Goal: Task Accomplishment & Management: Use online tool/utility

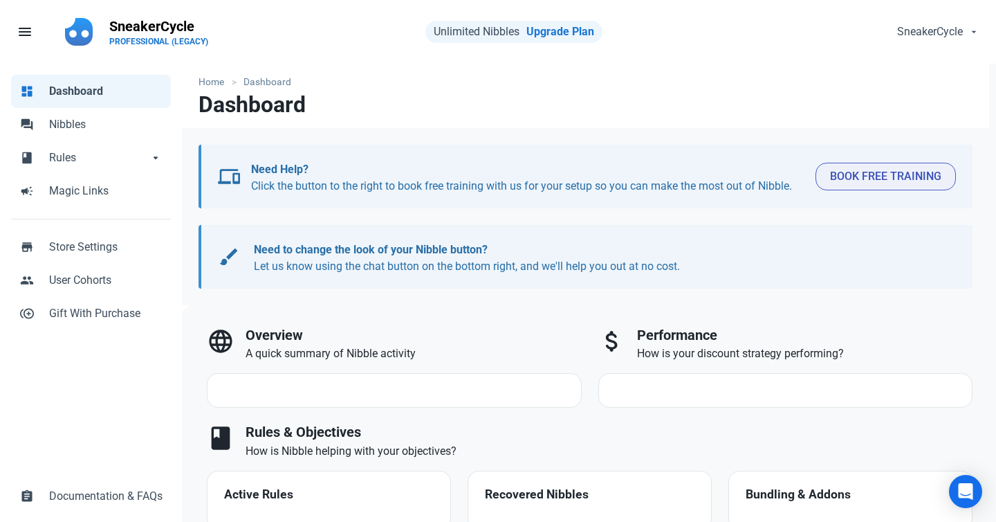
select select "7d"
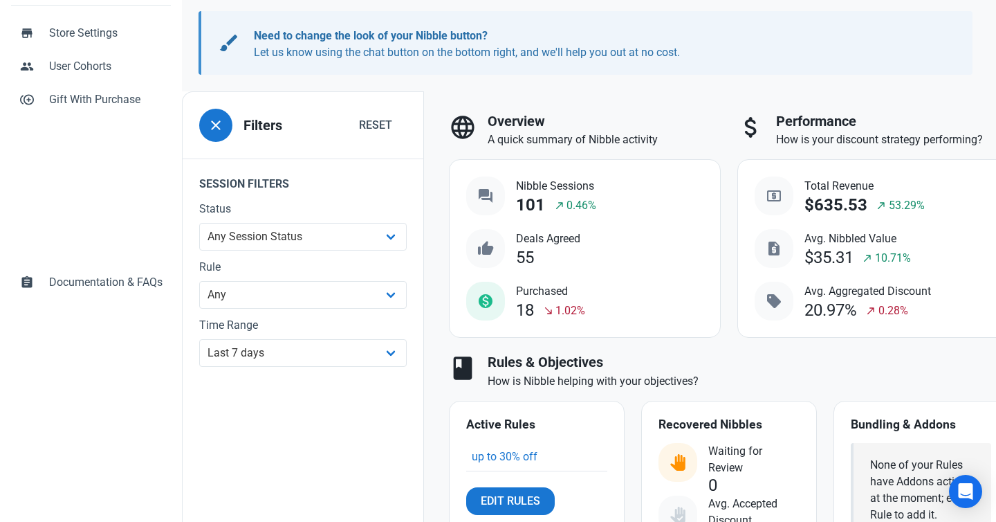
scroll to position [423, 0]
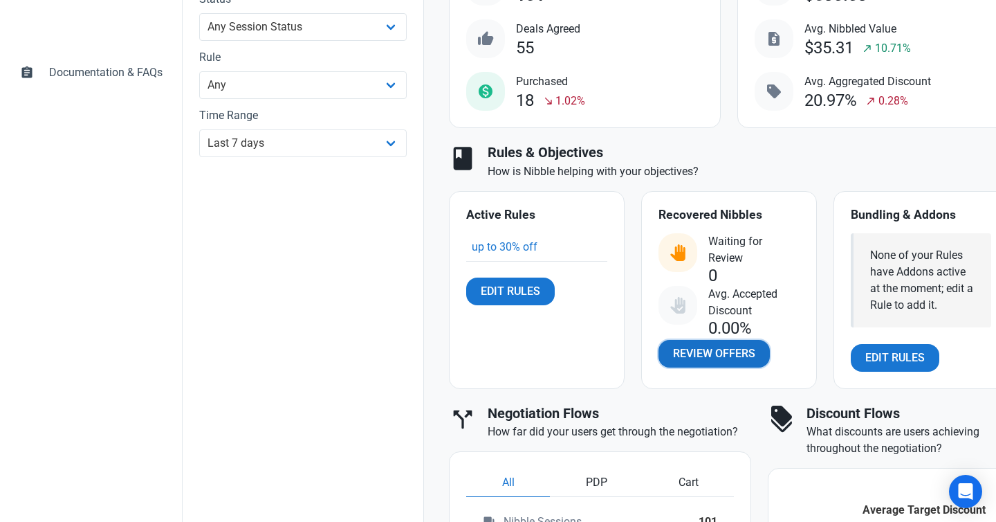
click at [716, 356] on span "Review Offers" at bounding box center [714, 353] width 82 height 17
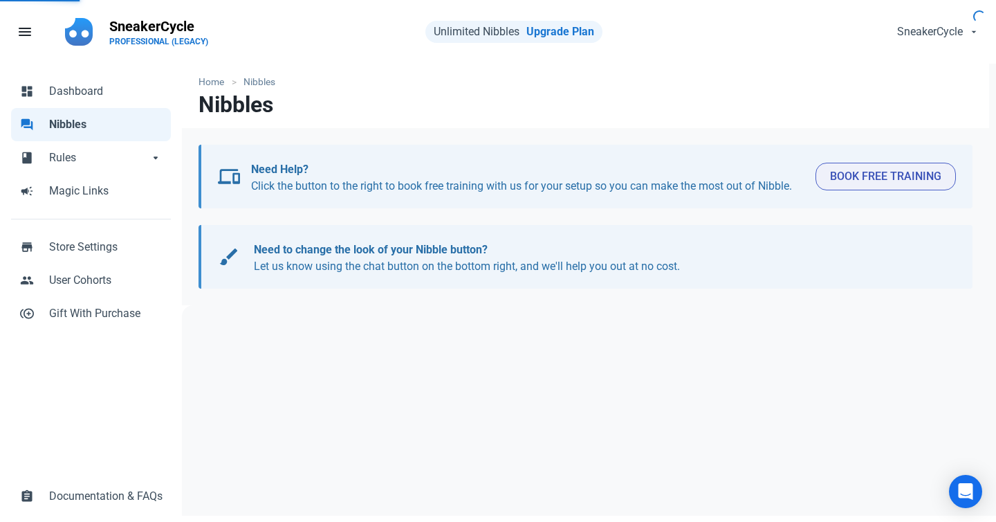
select select "user_offer_available"
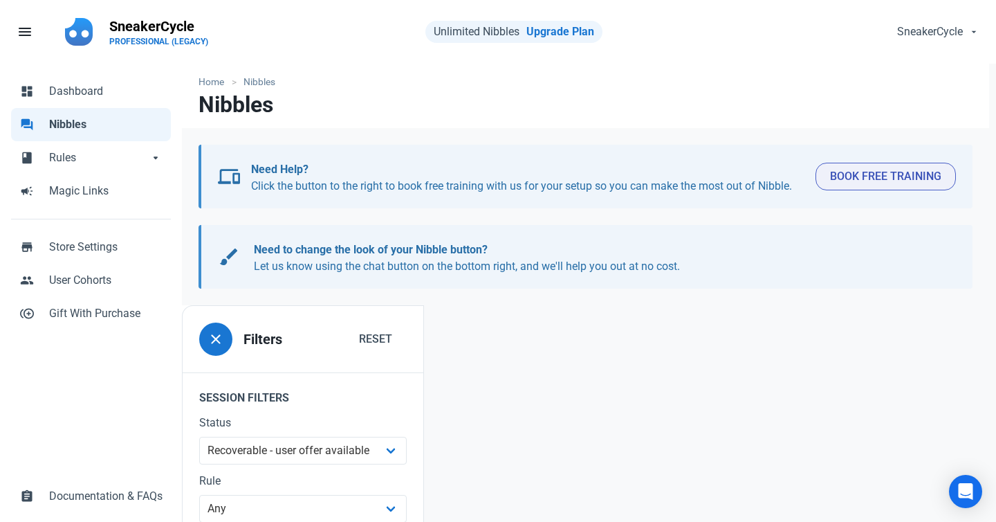
scroll to position [167, 0]
